Goal: Information Seeking & Learning: Learn about a topic

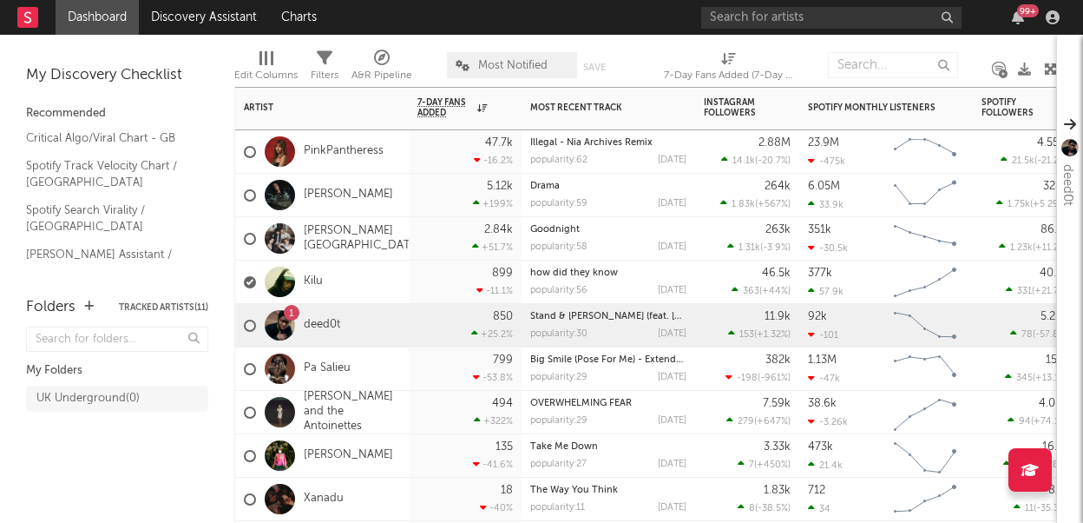
click at [349, 339] on div "1 deed0t" at bounding box center [322, 325] width 174 height 43
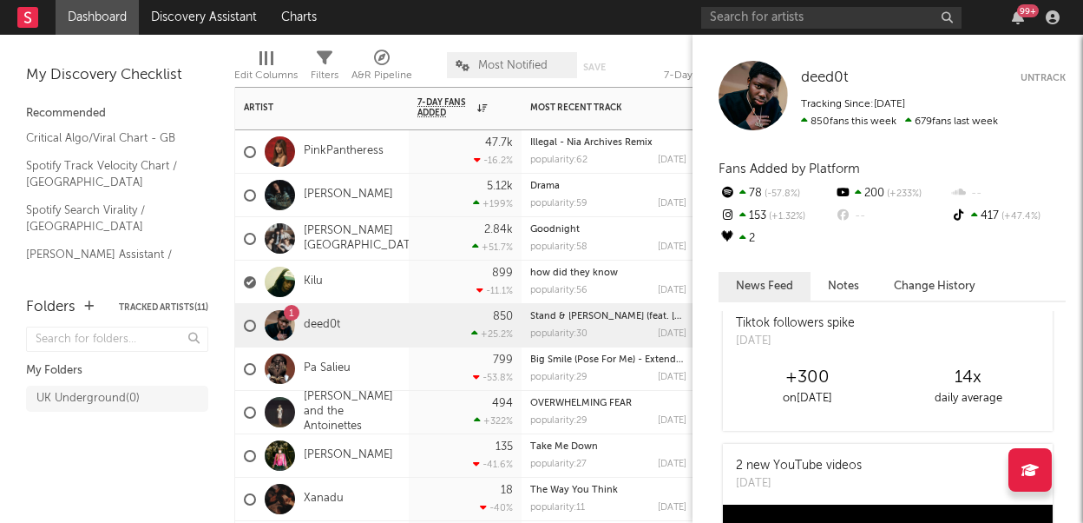
scroll to position [16, 0]
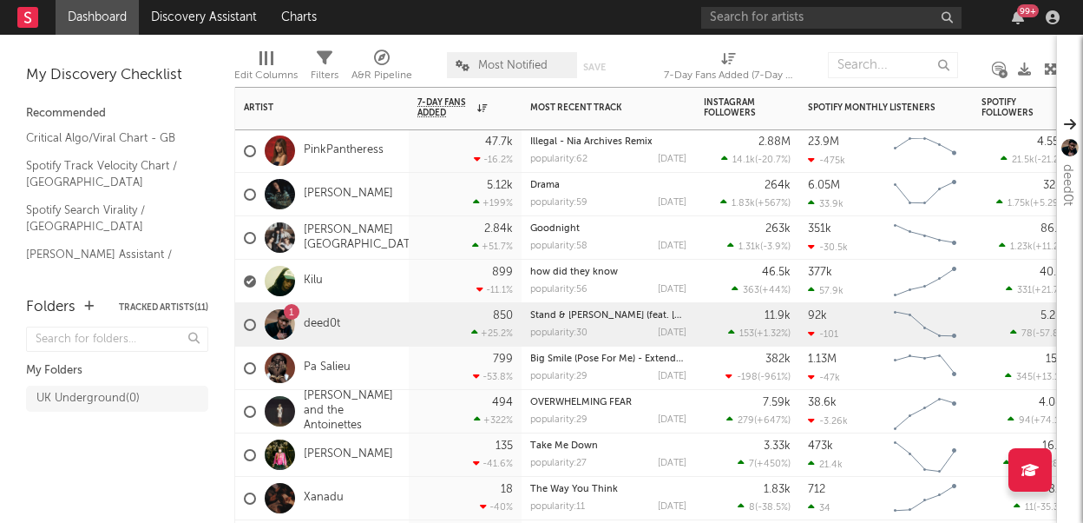
click at [326, 275] on div "Kilu" at bounding box center [322, 281] width 174 height 43
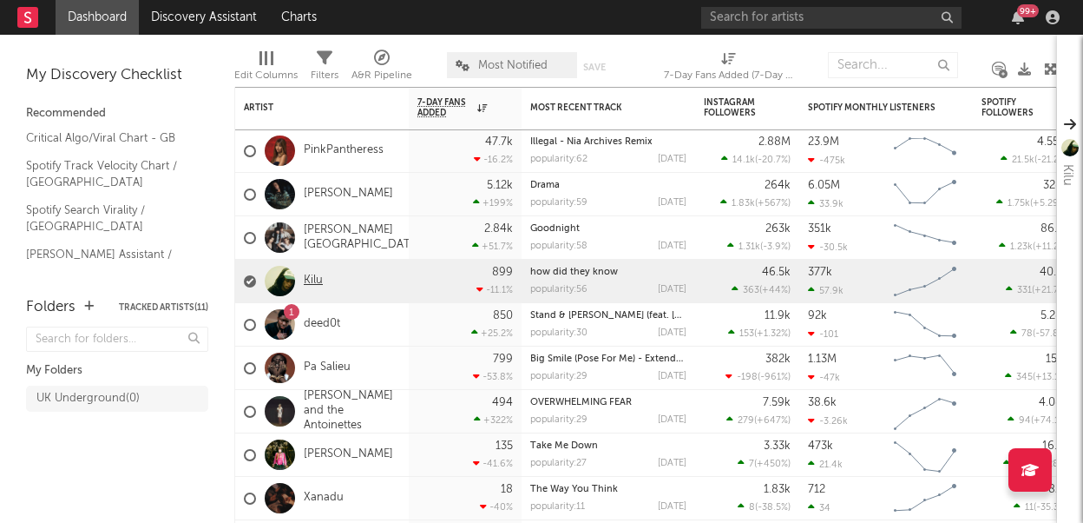
click at [319, 275] on link "Kilu" at bounding box center [313, 280] width 19 height 15
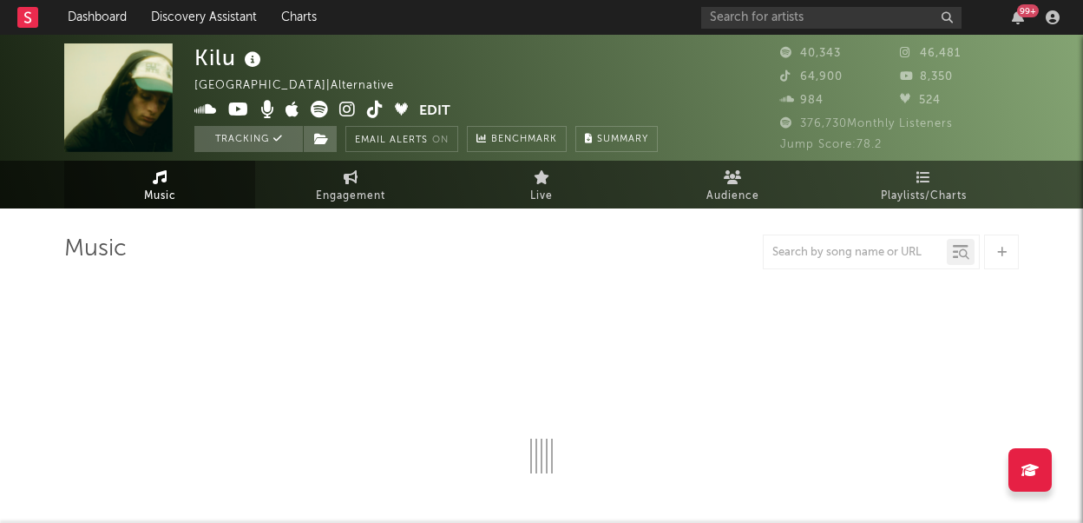
select select "6m"
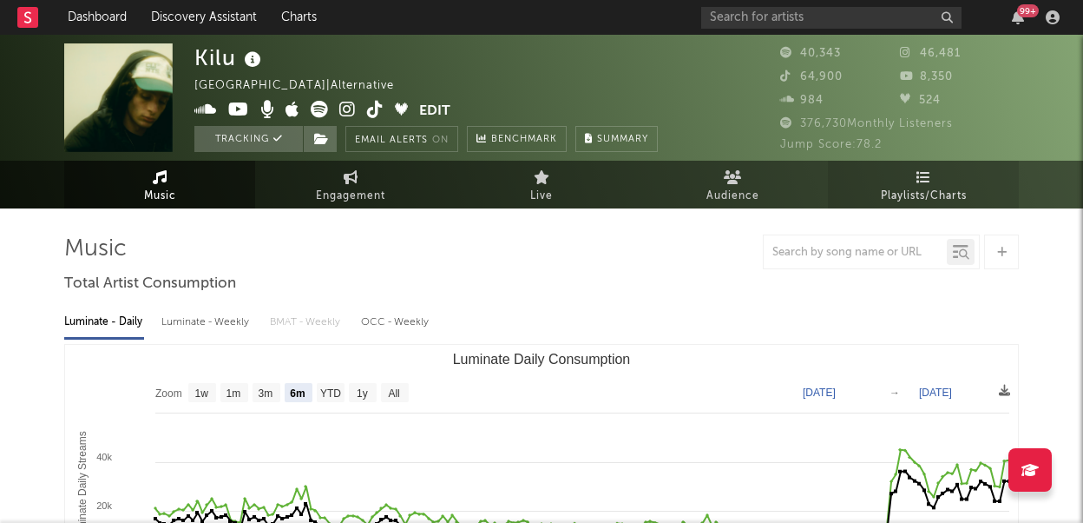
click at [930, 191] on span "Playlists/Charts" at bounding box center [924, 196] width 86 height 21
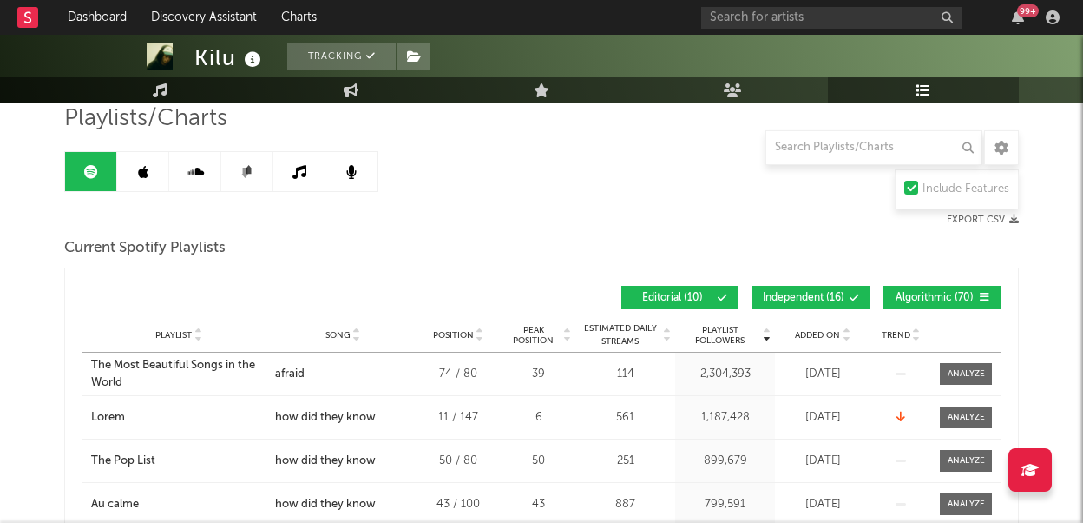
scroll to position [131, 0]
click at [825, 331] on span "Added On" at bounding box center [817, 334] width 45 height 10
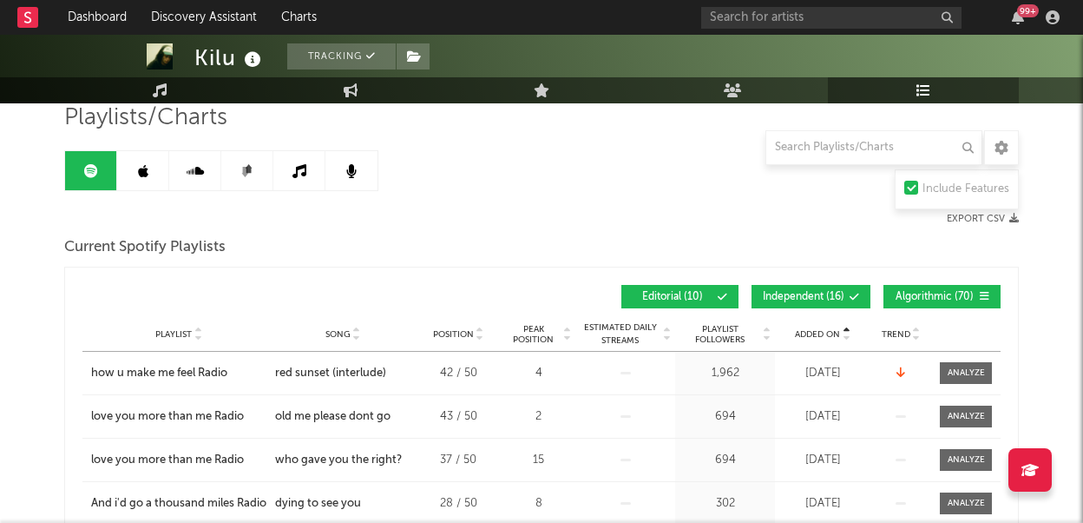
click at [825, 331] on span "Added On" at bounding box center [817, 334] width 45 height 10
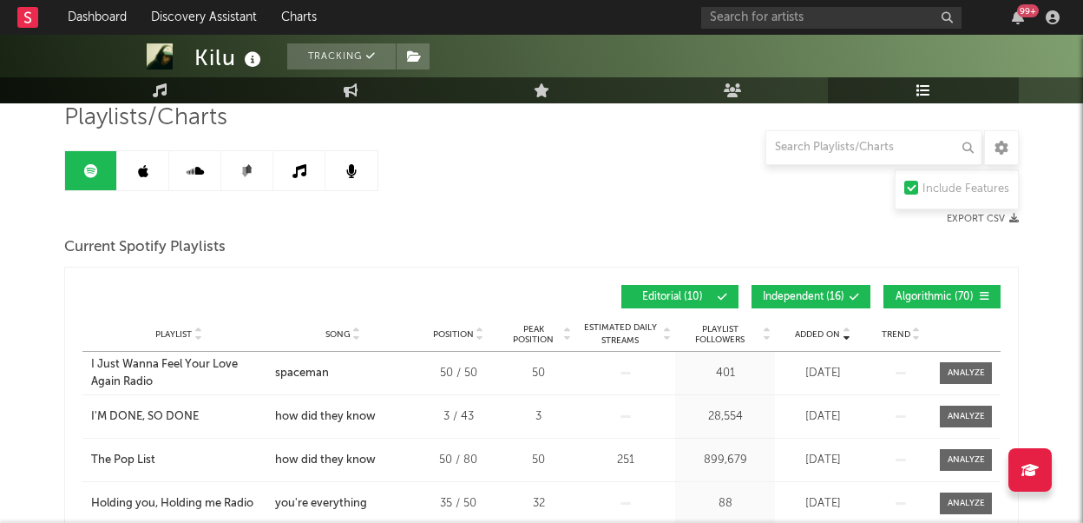
click at [189, 406] on div "Playlist I'M DONE, SO DONE City Song how did they know Position 3 / 43 Peak Pos…" at bounding box center [541, 416] width 918 height 43
click at [189, 418] on div "I'M DONE, SO DONE" at bounding box center [145, 416] width 108 height 17
